Goal: Complete application form: Complete application form

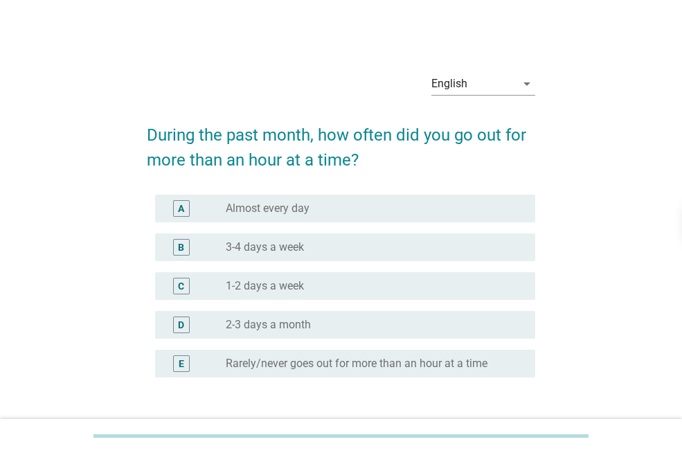
click at [284, 211] on label "Almost every day" at bounding box center [268, 209] width 84 height 14
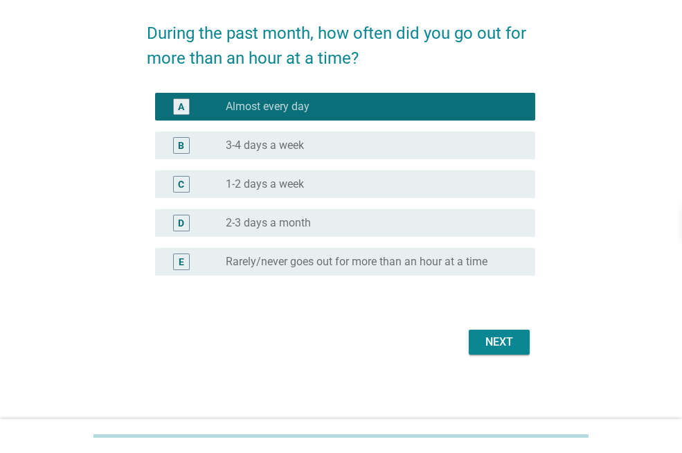
scroll to position [102, 0]
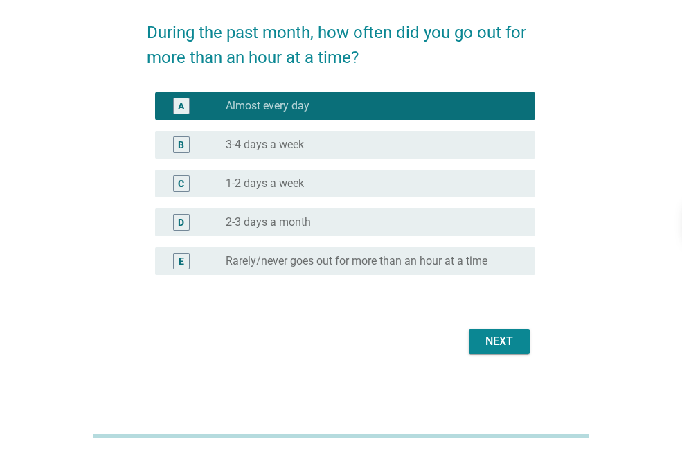
click at [516, 341] on div "Next" at bounding box center [499, 341] width 39 height 17
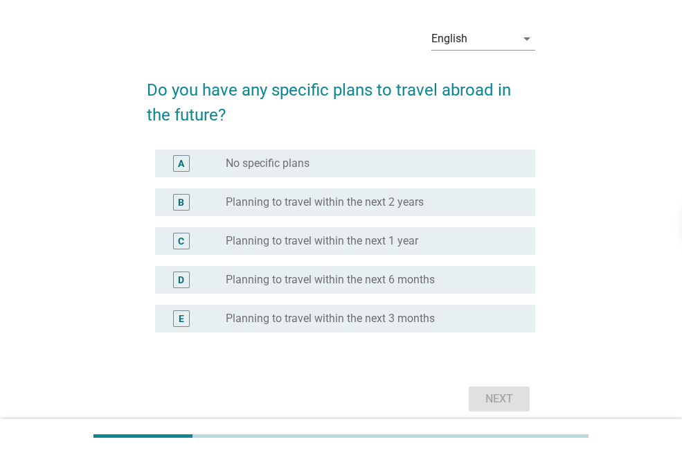
scroll to position [69, 0]
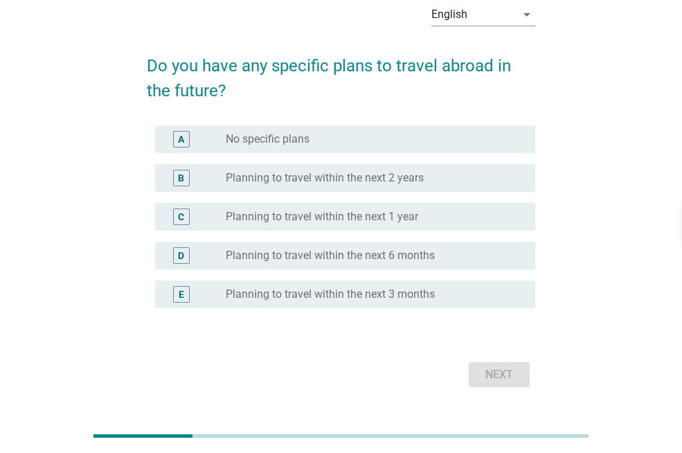
click at [359, 184] on label "Planning to travel within the next 2 years" at bounding box center [325, 178] width 198 height 14
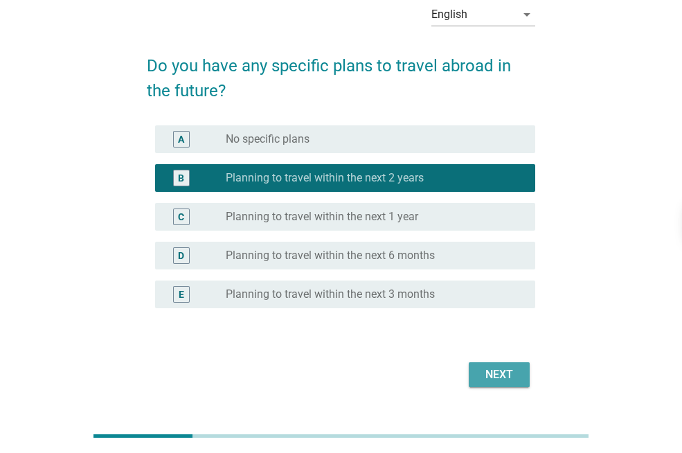
click at [509, 381] on div "Next" at bounding box center [499, 374] width 39 height 17
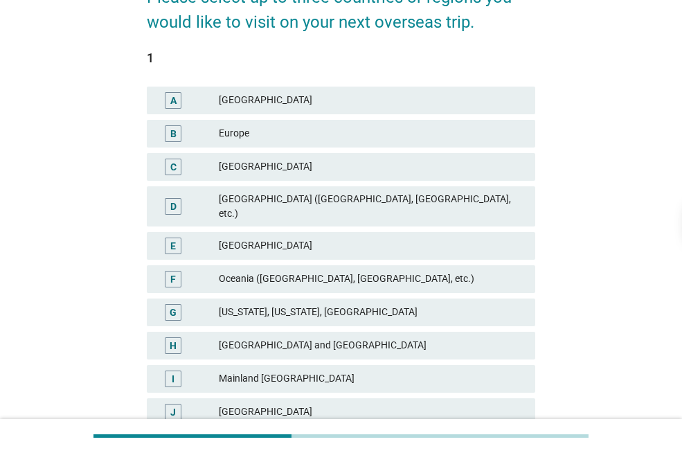
scroll to position [139, 0]
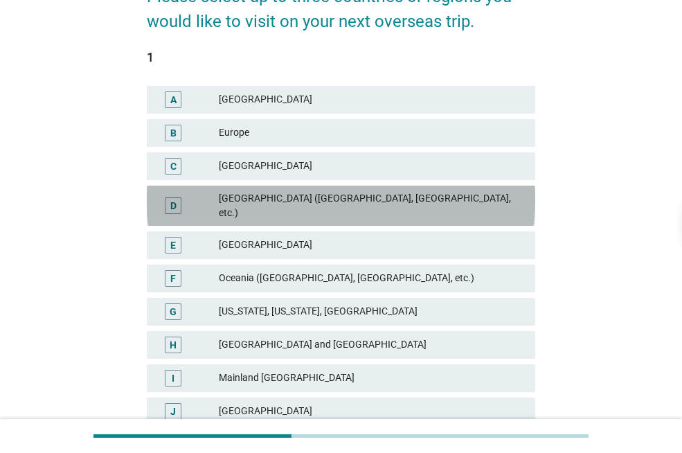
click at [315, 203] on div "[GEOGRAPHIC_DATA] ([GEOGRAPHIC_DATA], [GEOGRAPHIC_DATA], etc.)" at bounding box center [371, 205] width 305 height 29
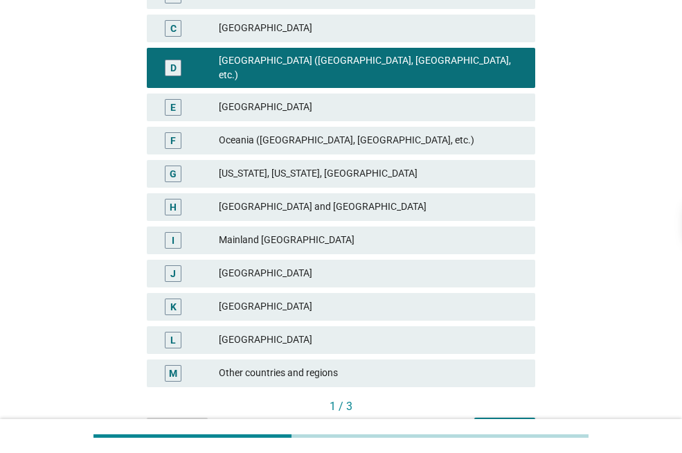
scroll to position [277, 0]
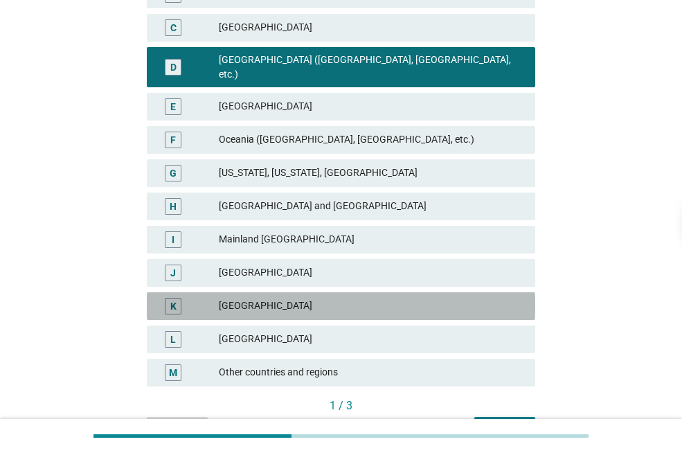
click at [281, 298] on div "[GEOGRAPHIC_DATA]" at bounding box center [371, 306] width 305 height 17
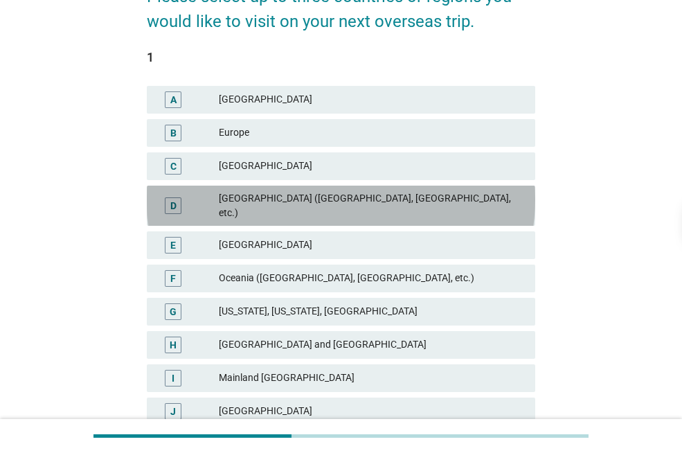
click at [337, 207] on div "[GEOGRAPHIC_DATA] ([GEOGRAPHIC_DATA], [GEOGRAPHIC_DATA], etc.)" at bounding box center [371, 205] width 305 height 29
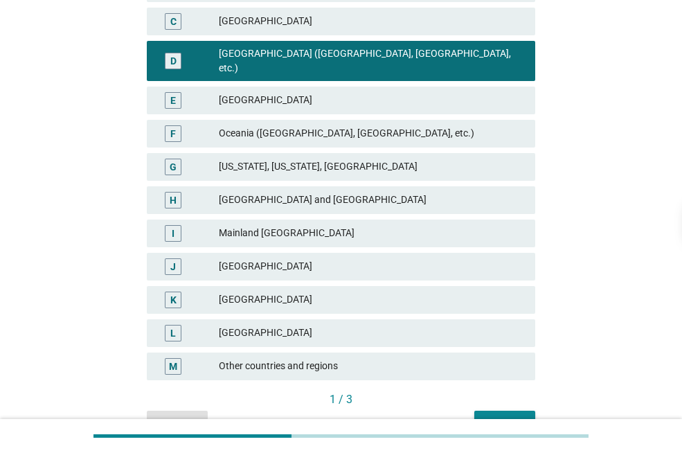
scroll to position [348, 0]
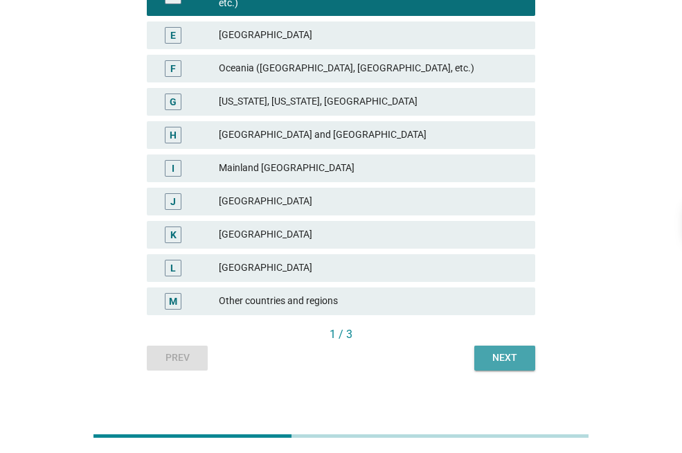
click at [526, 348] on button "Next" at bounding box center [504, 358] width 61 height 25
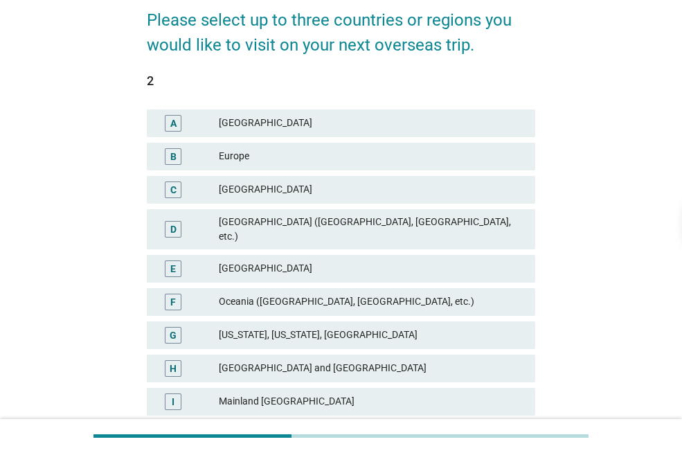
scroll to position [208, 0]
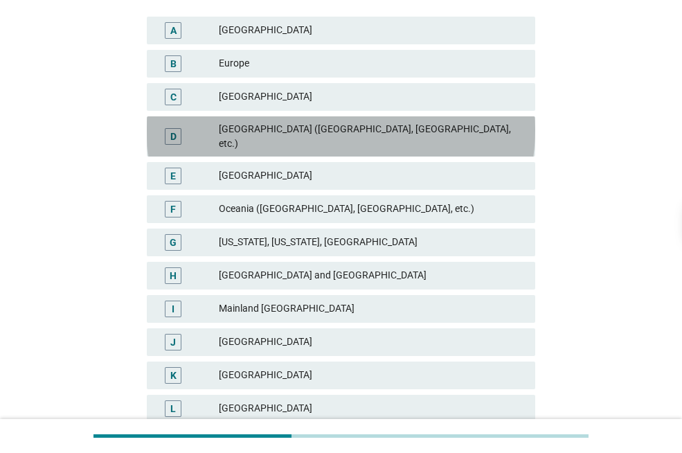
click at [335, 127] on div "[GEOGRAPHIC_DATA] ([GEOGRAPHIC_DATA], [GEOGRAPHIC_DATA], etc.)" at bounding box center [371, 136] width 305 height 29
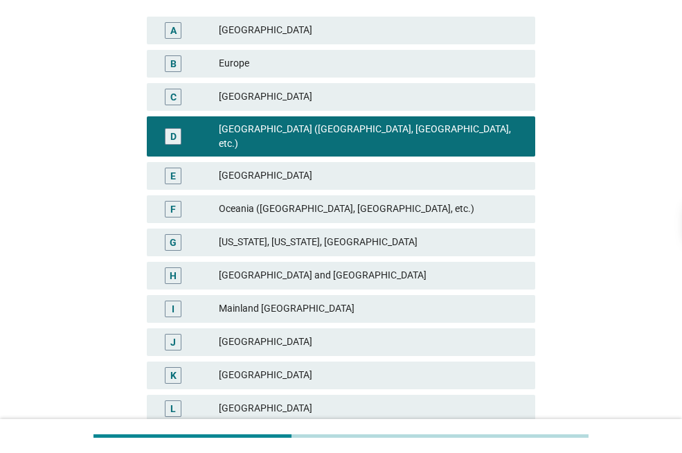
click at [282, 367] on div "[GEOGRAPHIC_DATA]" at bounding box center [371, 375] width 305 height 17
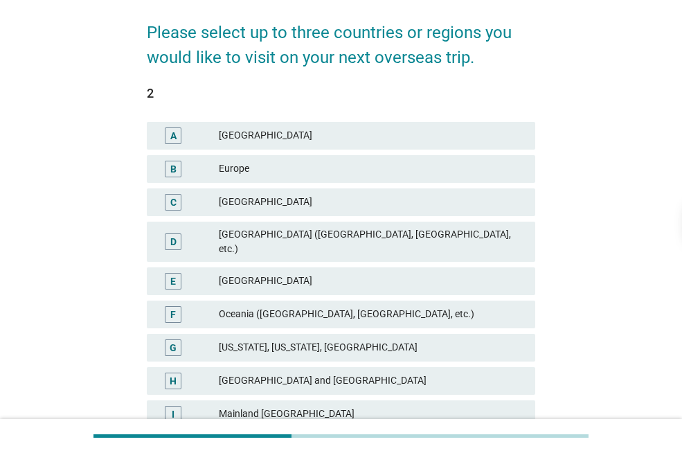
scroll to position [277, 0]
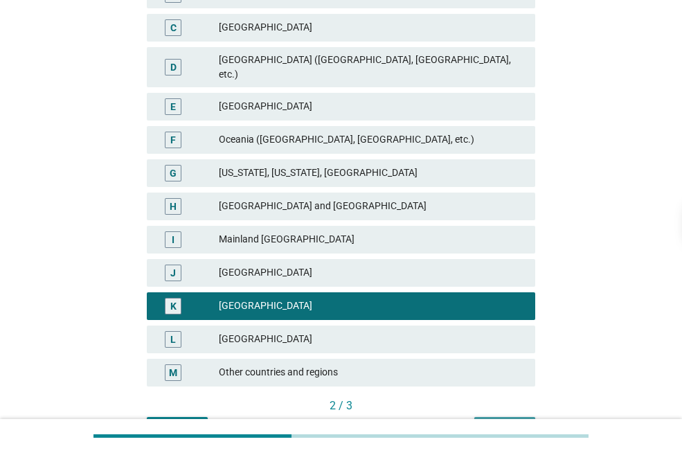
click at [510, 422] on div "Next" at bounding box center [504, 429] width 39 height 15
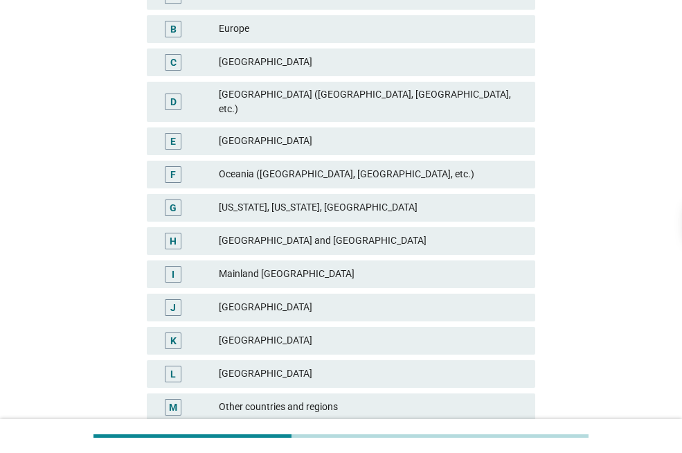
scroll to position [348, 0]
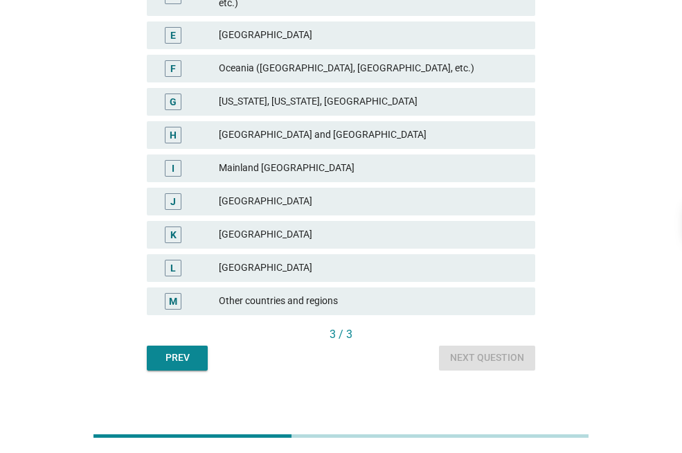
click at [231, 254] on div "L [GEOGRAPHIC_DATA]" at bounding box center [341, 268] width 388 height 28
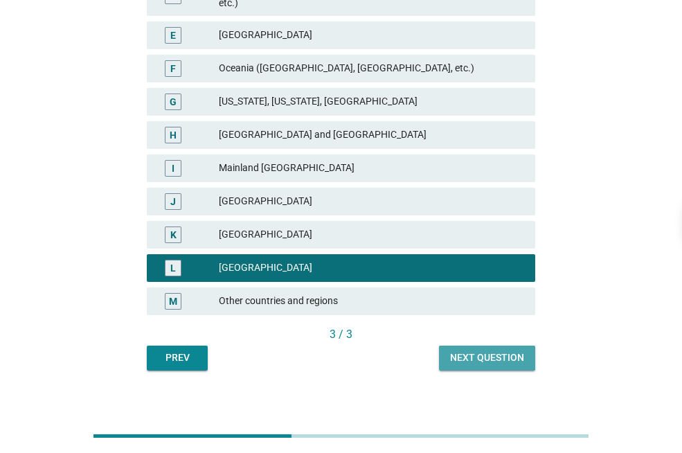
click at [494, 350] on div "Next question" at bounding box center [487, 357] width 74 height 15
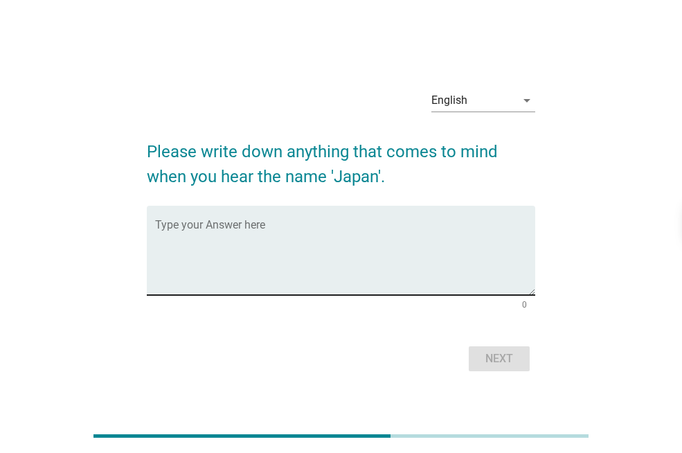
click at [388, 233] on textarea "Type your Answer here" at bounding box center [345, 258] width 380 height 73
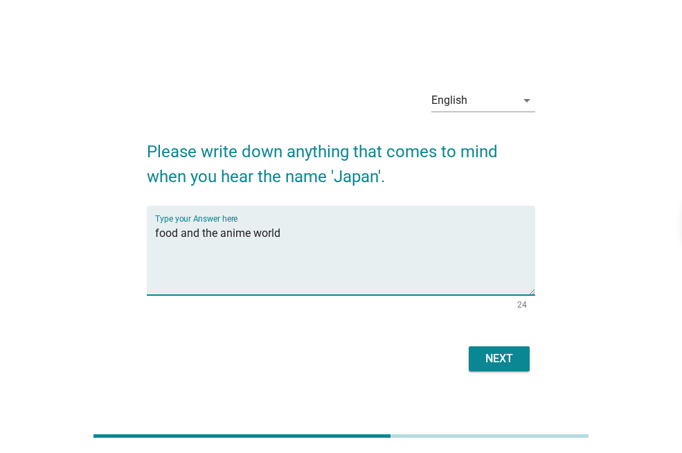
type textarea "food and the anime world"
click at [510, 357] on div "Next" at bounding box center [499, 358] width 39 height 17
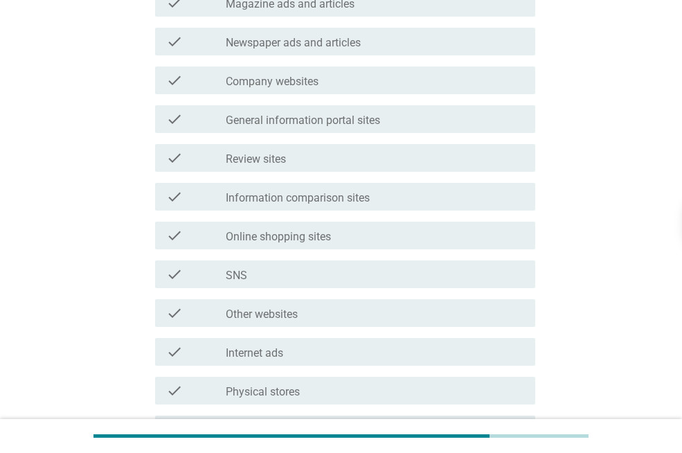
scroll to position [346, 0]
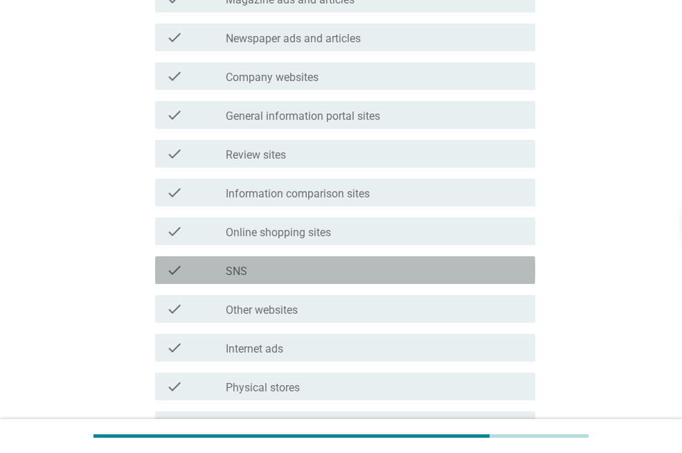
click at [283, 265] on div "check_box_outline_blank SNS" at bounding box center [375, 270] width 298 height 17
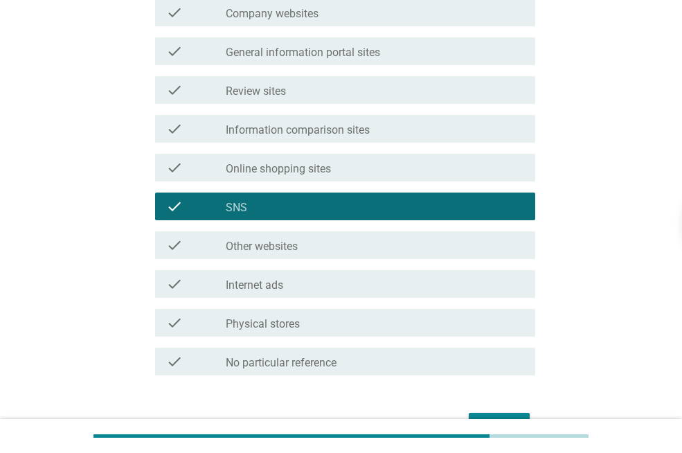
scroll to position [494, 0]
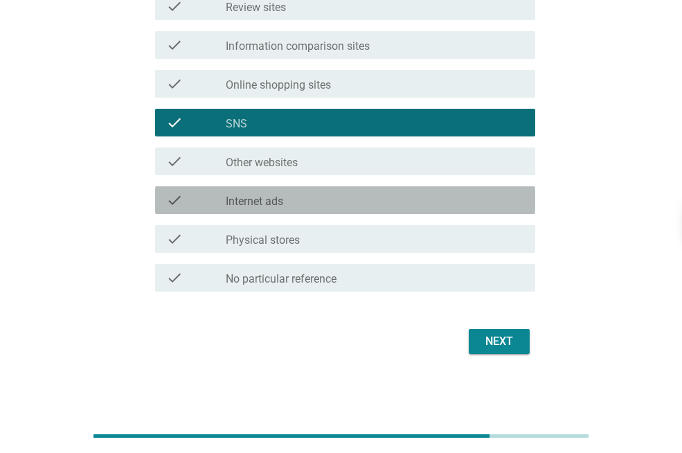
click at [333, 200] on div "check_box_outline_blank Internet ads" at bounding box center [375, 200] width 298 height 17
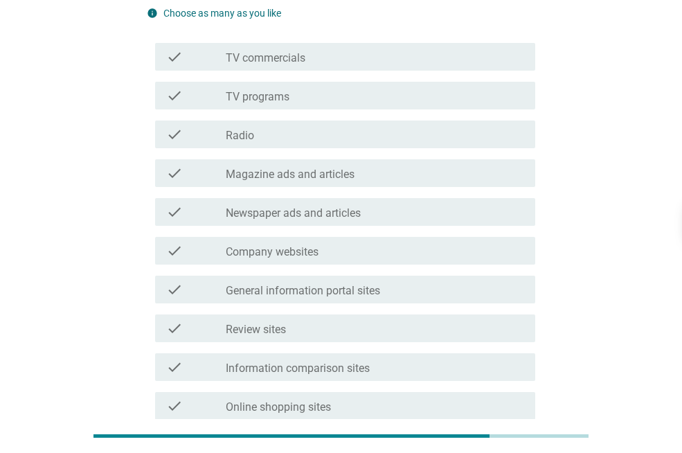
scroll to position [148, 0]
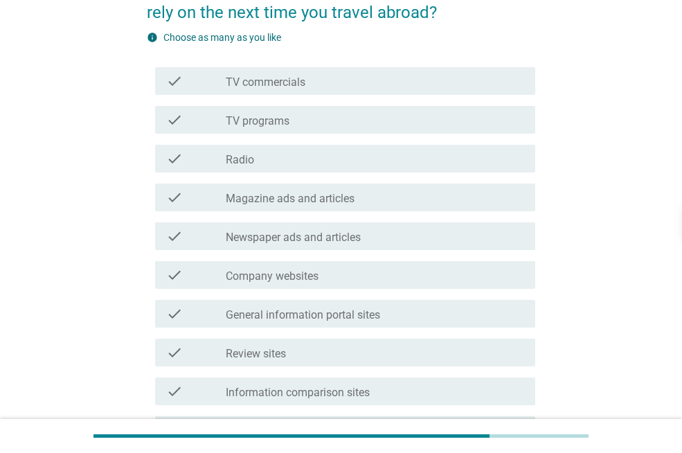
click at [301, 197] on label "Magazine ads and articles" at bounding box center [290, 199] width 129 height 14
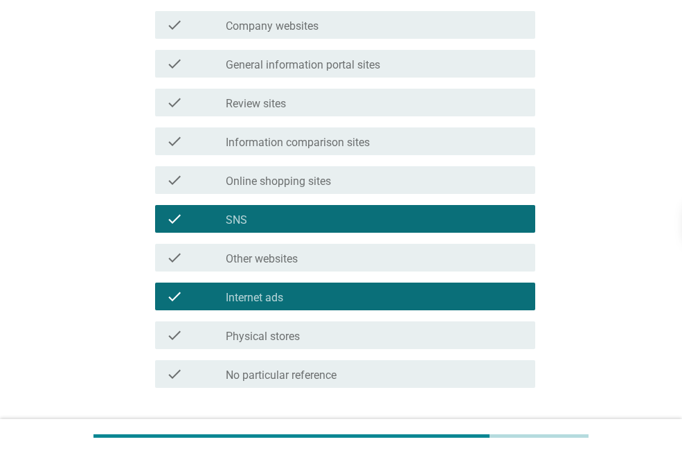
scroll to position [494, 0]
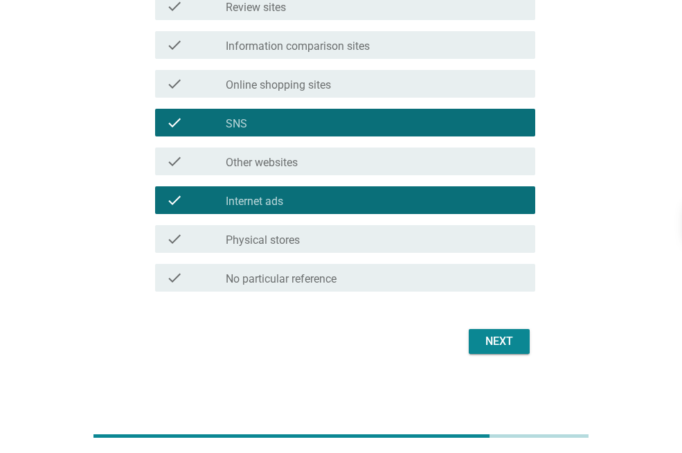
click at [499, 334] on div "Next" at bounding box center [499, 341] width 39 height 17
